Goal: Connect with others: Establish contact or relationships with other users

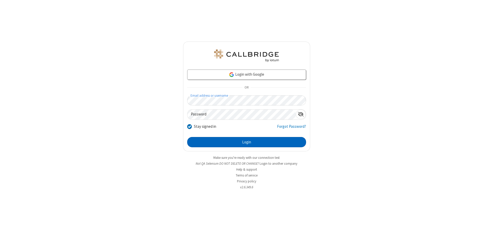
click at [246, 142] on button "Login" at bounding box center [246, 142] width 119 height 10
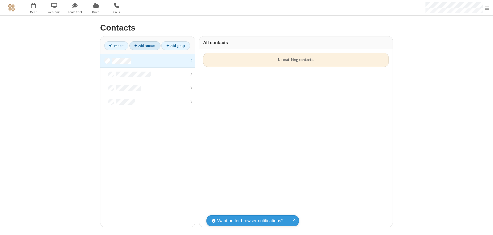
click at [145, 46] on link "Add contact" at bounding box center [144, 45] width 31 height 9
